Goal: Task Accomplishment & Management: Manage account settings

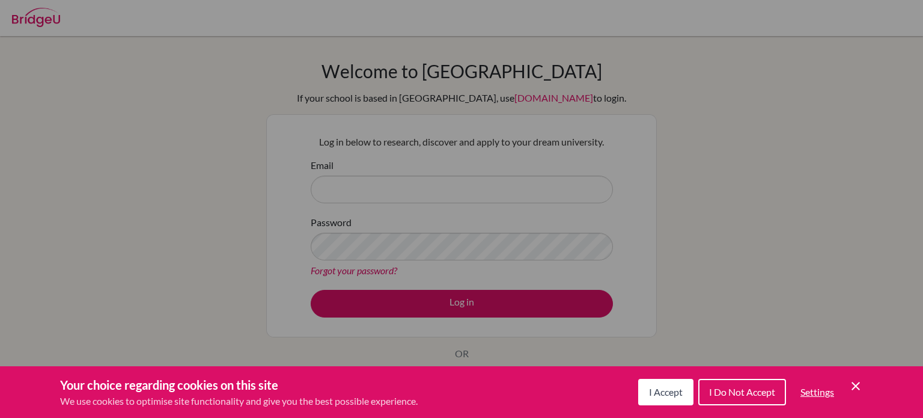
click at [656, 380] on button "I Accept" at bounding box center [665, 392] width 55 height 26
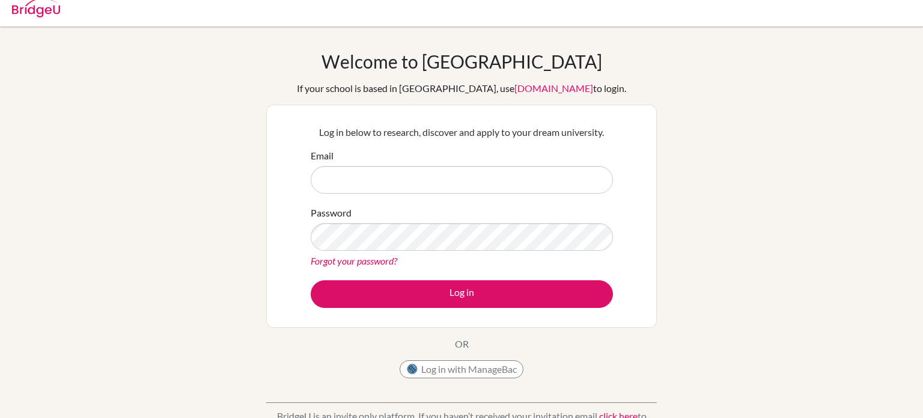
scroll to position [8, 0]
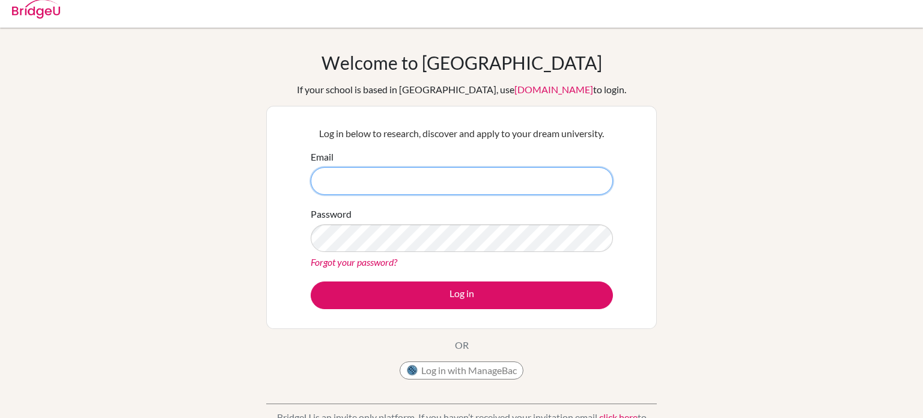
click at [459, 177] on input "Email" at bounding box center [462, 181] width 302 height 28
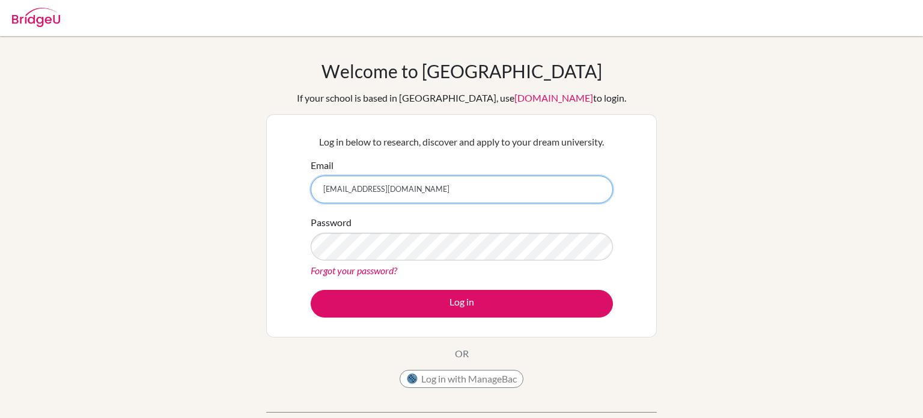
scroll to position [2, 0]
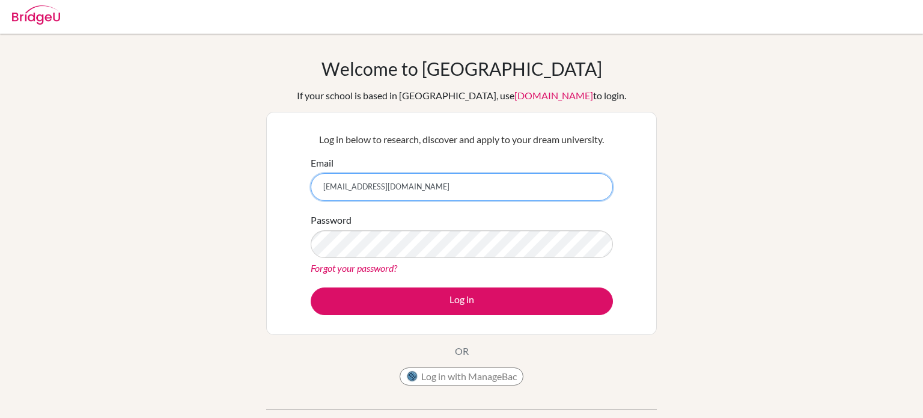
type input "[EMAIL_ADDRESS][DOMAIN_NAME]"
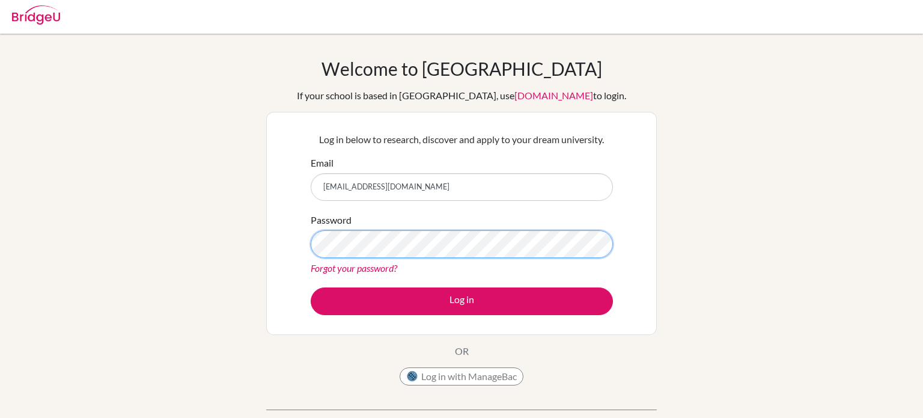
click at [311, 287] on button "Log in" at bounding box center [462, 301] width 302 height 28
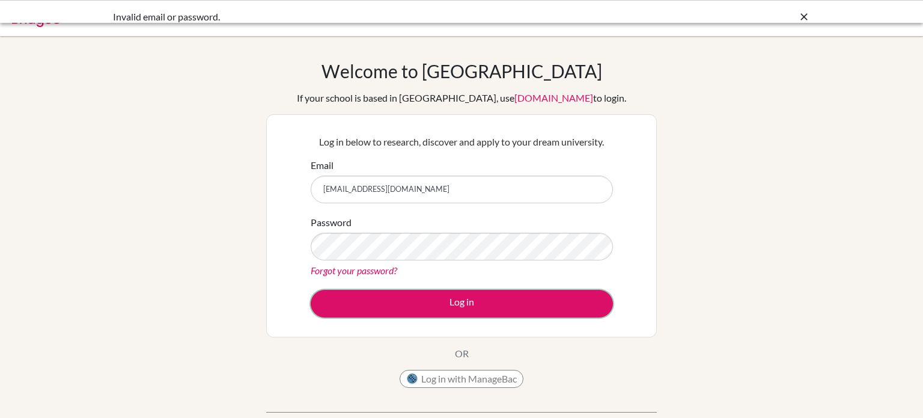
click at [376, 295] on button "Log in" at bounding box center [462, 304] width 302 height 28
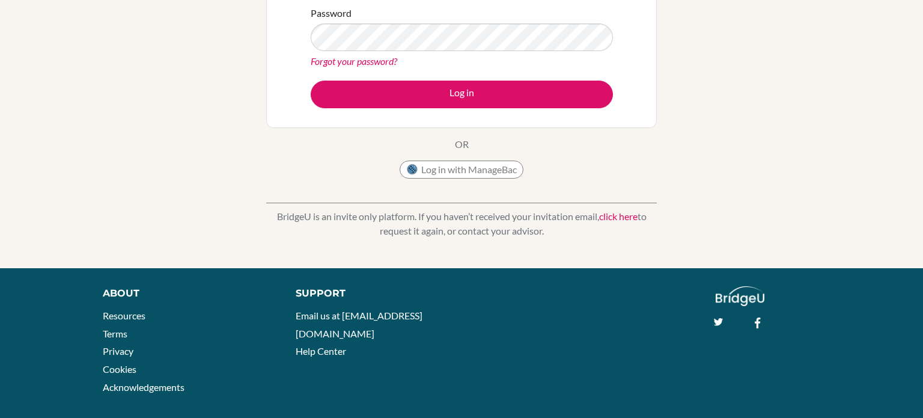
scroll to position [212, 0]
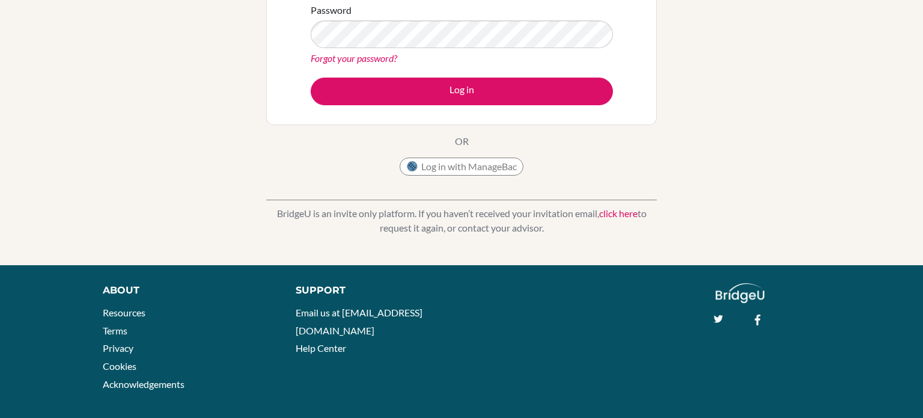
click at [605, 213] on link "click here" at bounding box center [618, 212] width 38 height 11
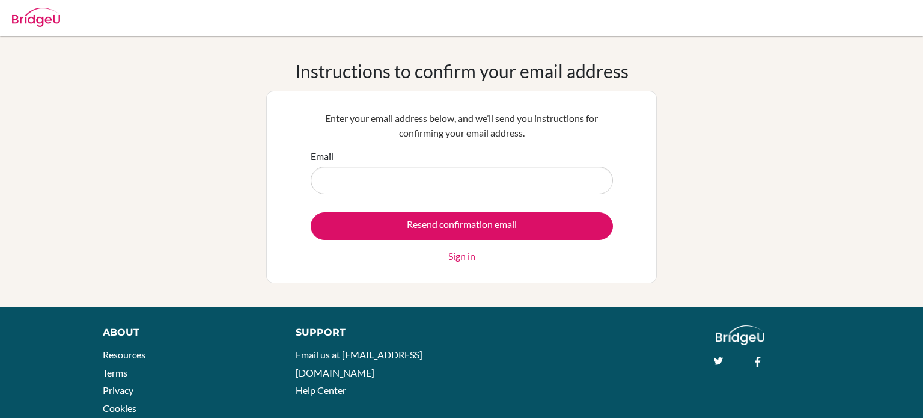
click at [496, 187] on input "Email" at bounding box center [462, 180] width 302 height 28
type input "[EMAIL_ADDRESS][DOMAIN_NAME]"
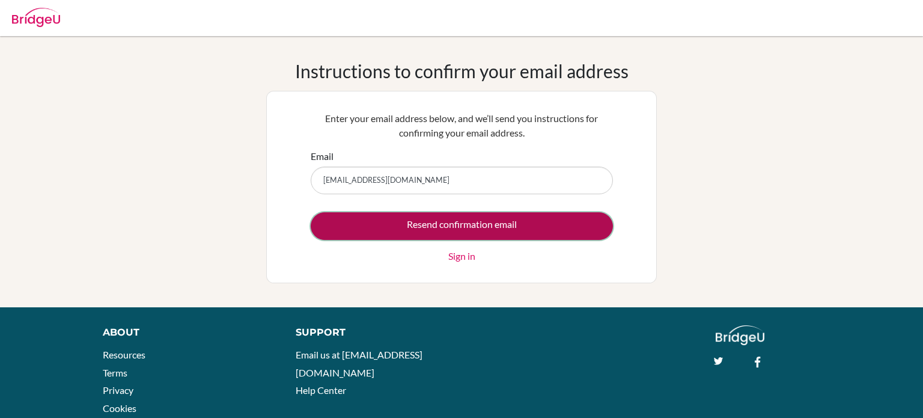
click at [409, 227] on input "Resend confirmation email" at bounding box center [462, 226] width 302 height 28
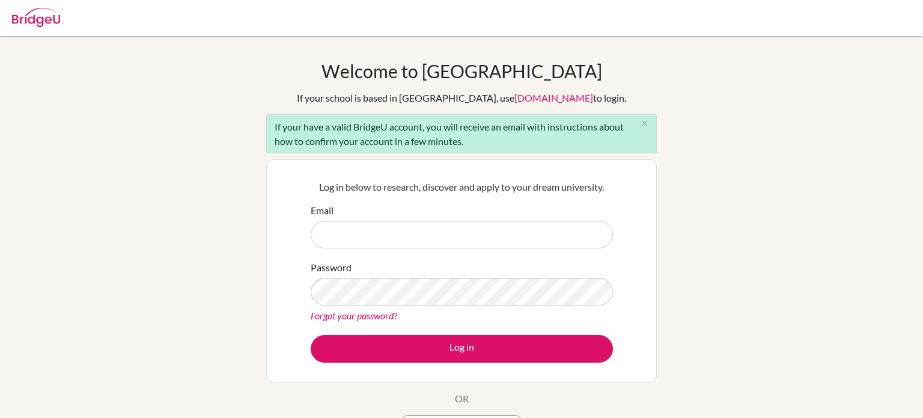
click at [337, 310] on link "Forgot your password?" at bounding box center [354, 314] width 87 height 11
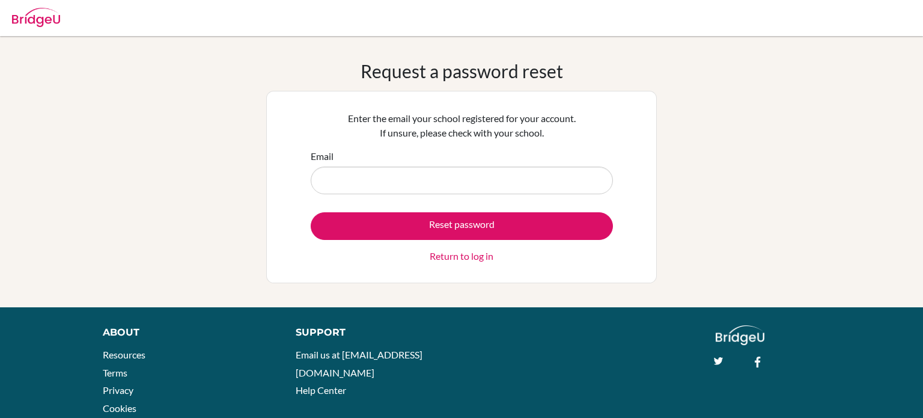
click at [455, 176] on input "Email" at bounding box center [462, 180] width 302 height 28
type input "[EMAIL_ADDRESS][DOMAIN_NAME]"
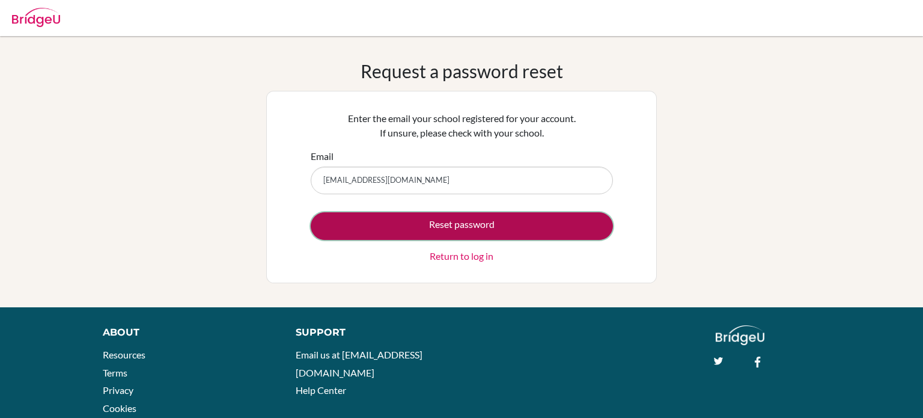
click at [430, 225] on button "Reset password" at bounding box center [462, 226] width 302 height 28
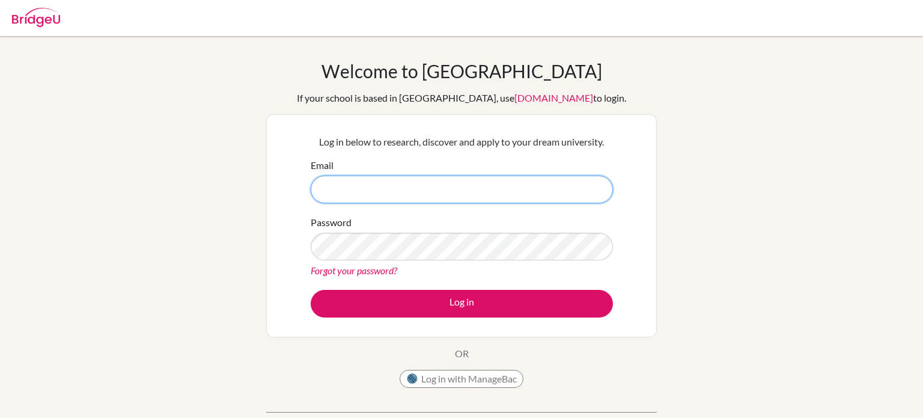
scroll to position [2, 0]
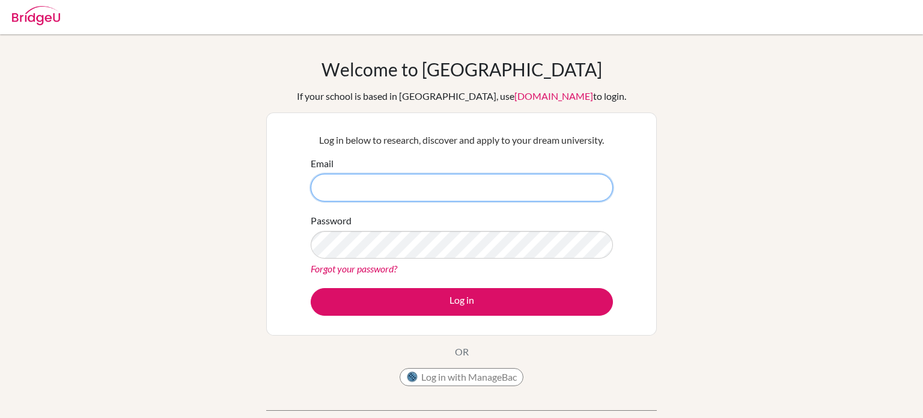
click at [359, 192] on input "Email" at bounding box center [462, 188] width 302 height 28
click at [444, 175] on input "Email" at bounding box center [462, 188] width 302 height 28
type input "[EMAIL_ADDRESS][DOMAIN_NAME]"
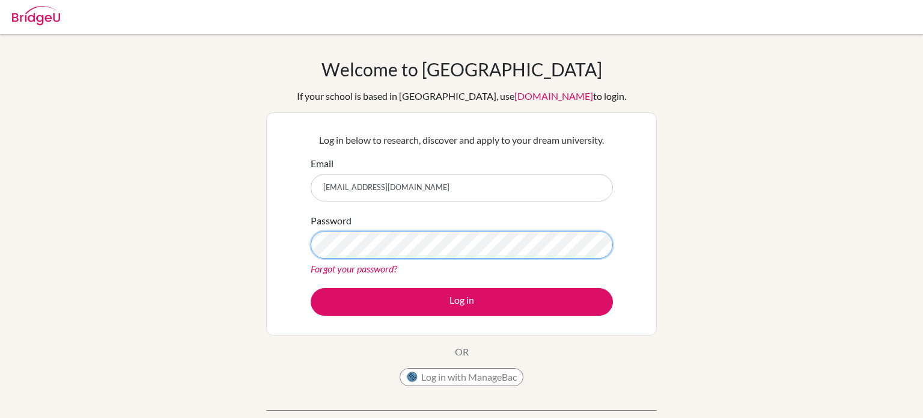
click at [311, 288] on button "Log in" at bounding box center [462, 302] width 302 height 28
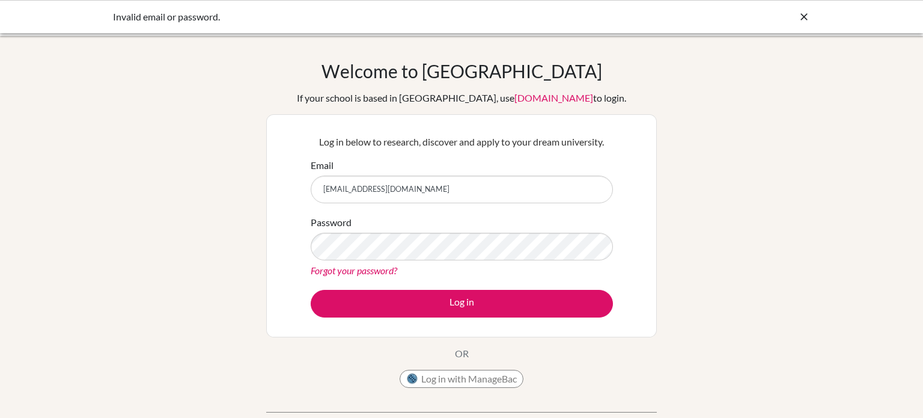
drag, startPoint x: 93, startPoint y: 25, endPoint x: 364, endPoint y: -20, distance: 274.6
click at [364, 0] on html "Invalid email or password. Your browser is not supported by BridgeU. Please use…" at bounding box center [461, 209] width 923 height 418
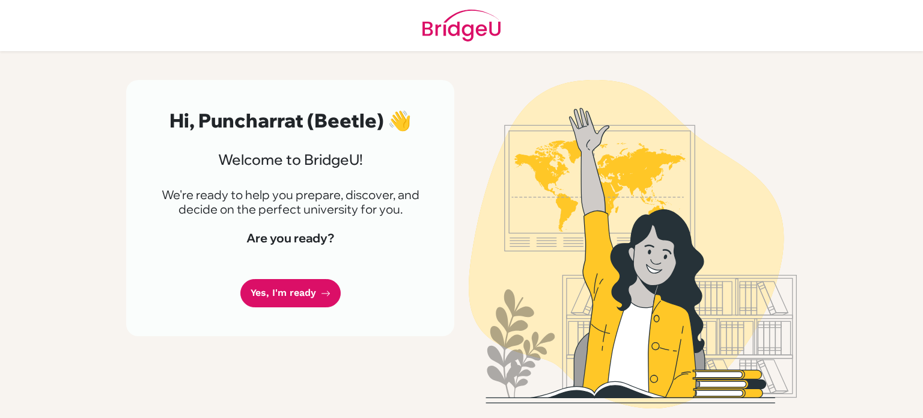
click at [300, 290] on link "Yes, I'm ready" at bounding box center [290, 293] width 100 height 28
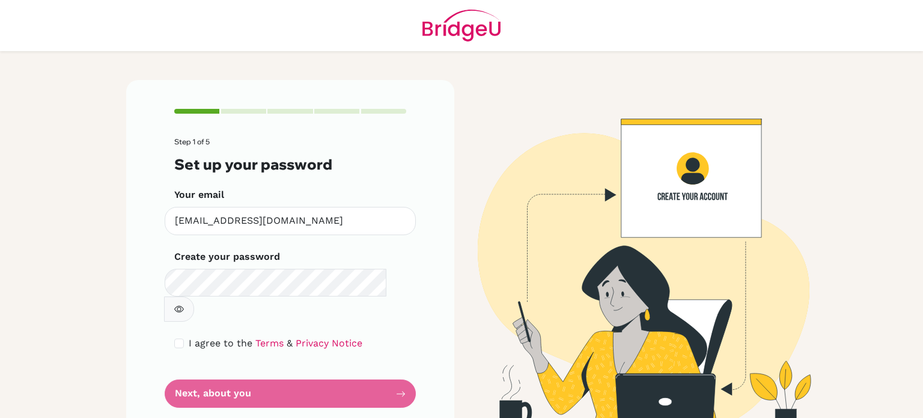
click at [184, 306] on icon "button" at bounding box center [179, 309] width 10 height 7
click at [183, 305] on icon "button" at bounding box center [178, 309] width 8 height 8
click at [205, 309] on form "Step 1 of 5 Set up your password Your email [EMAIL_ADDRESS][DOMAIN_NAME] Invali…" at bounding box center [290, 273] width 232 height 270
click at [179, 338] on input "checkbox" at bounding box center [179, 343] width 10 height 10
checkbox input "true"
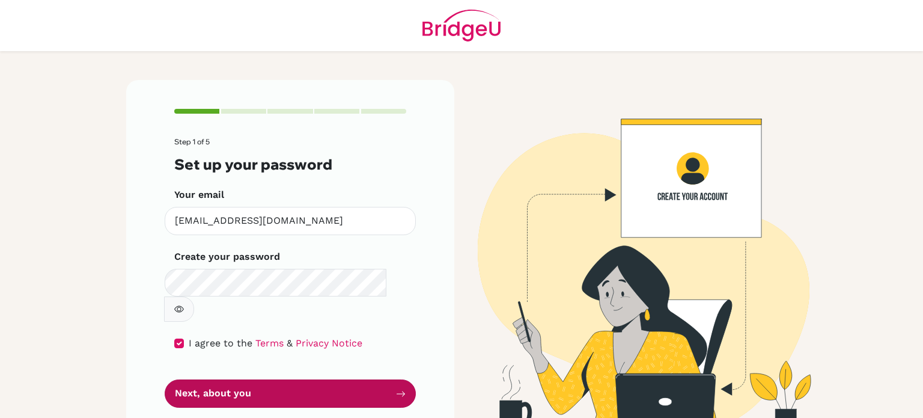
click at [190, 379] on button "Next, about you" at bounding box center [290, 393] width 251 height 28
